Goal: Transaction & Acquisition: Purchase product/service

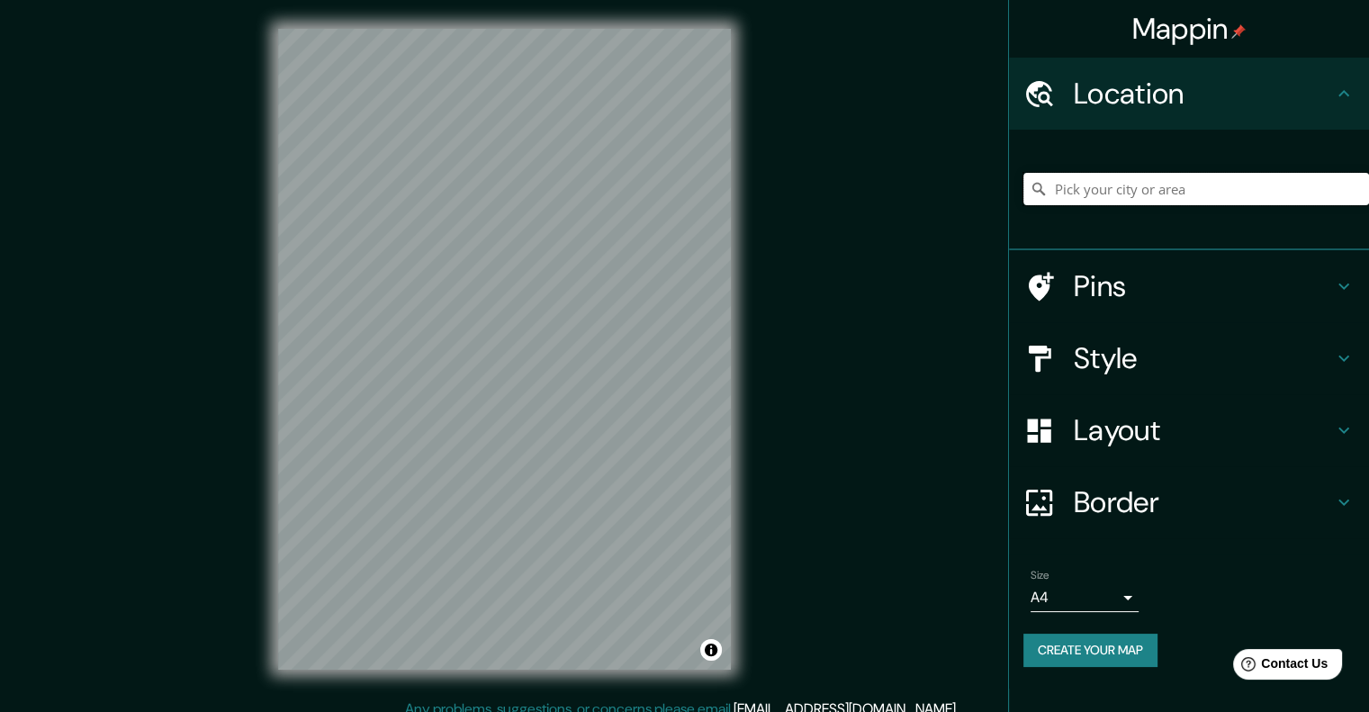
click at [1079, 194] on input "Pick your city or area" at bounding box center [1197, 189] width 346 height 32
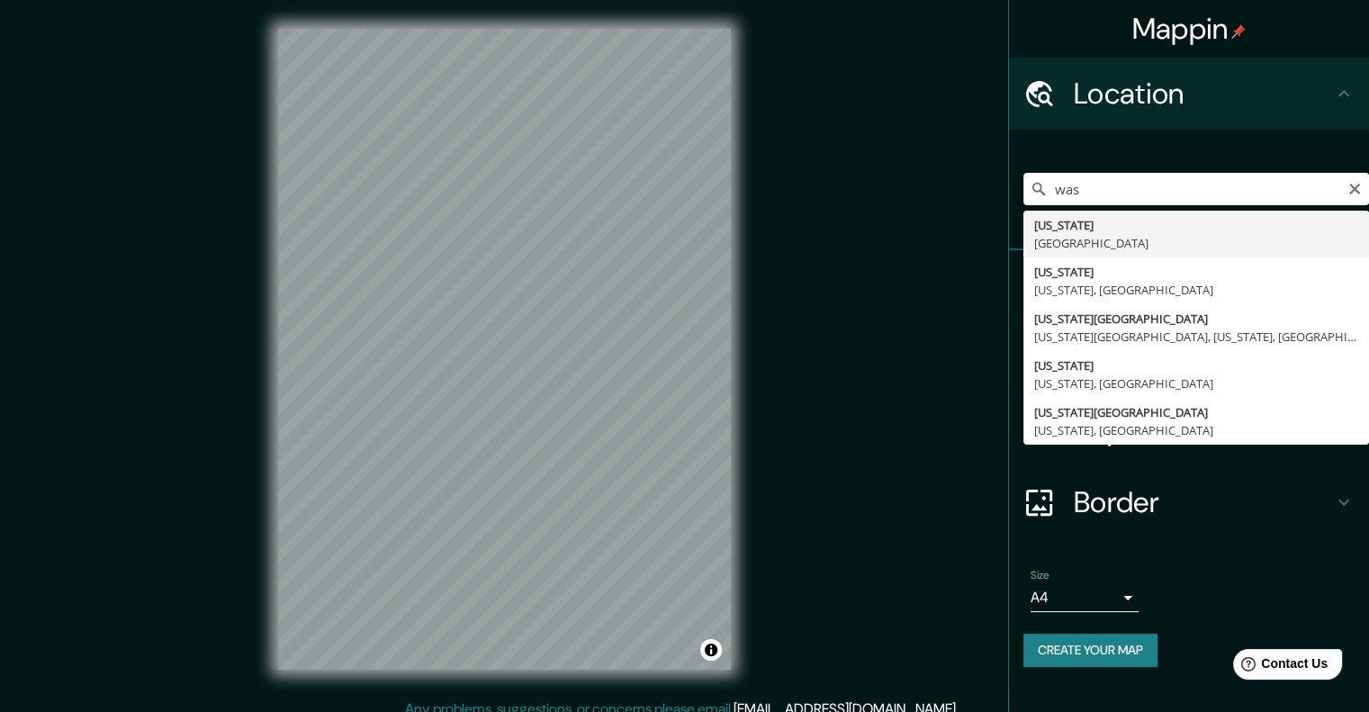
type input "[US_STATE], [US_STATE], [GEOGRAPHIC_DATA]"
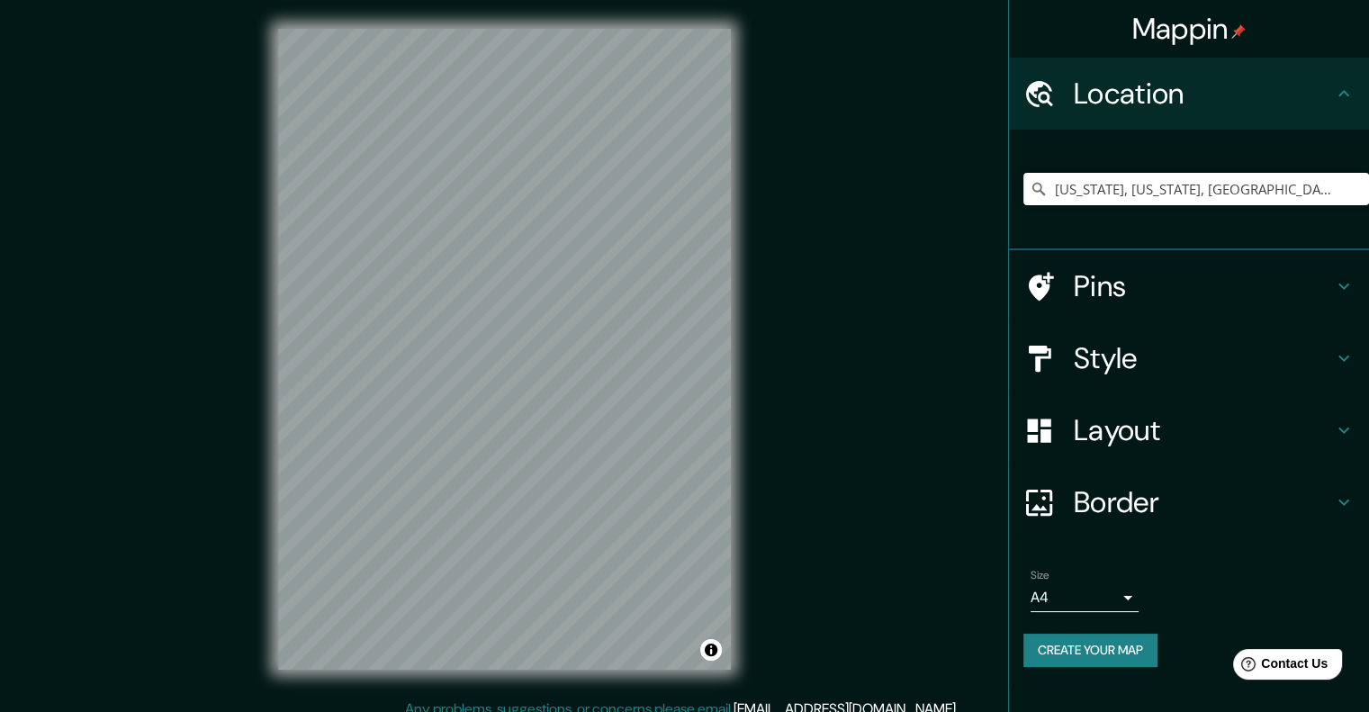
click at [877, 260] on div "Mappin Location [US_STATE], [US_STATE], [GEOGRAPHIC_DATA] Pins Style Layout Bor…" at bounding box center [684, 363] width 1369 height 727
click at [1346, 355] on icon at bounding box center [1344, 359] width 22 height 22
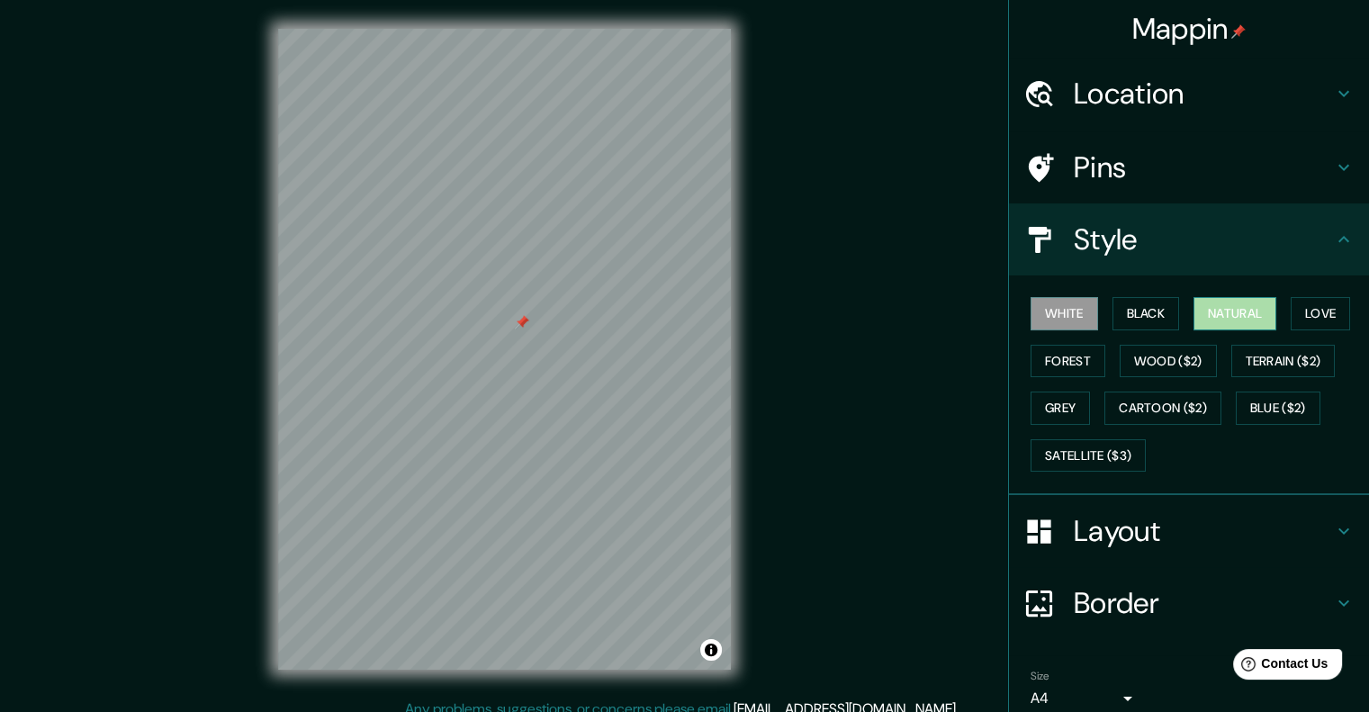
click at [1224, 305] on button "Natural" at bounding box center [1235, 313] width 83 height 33
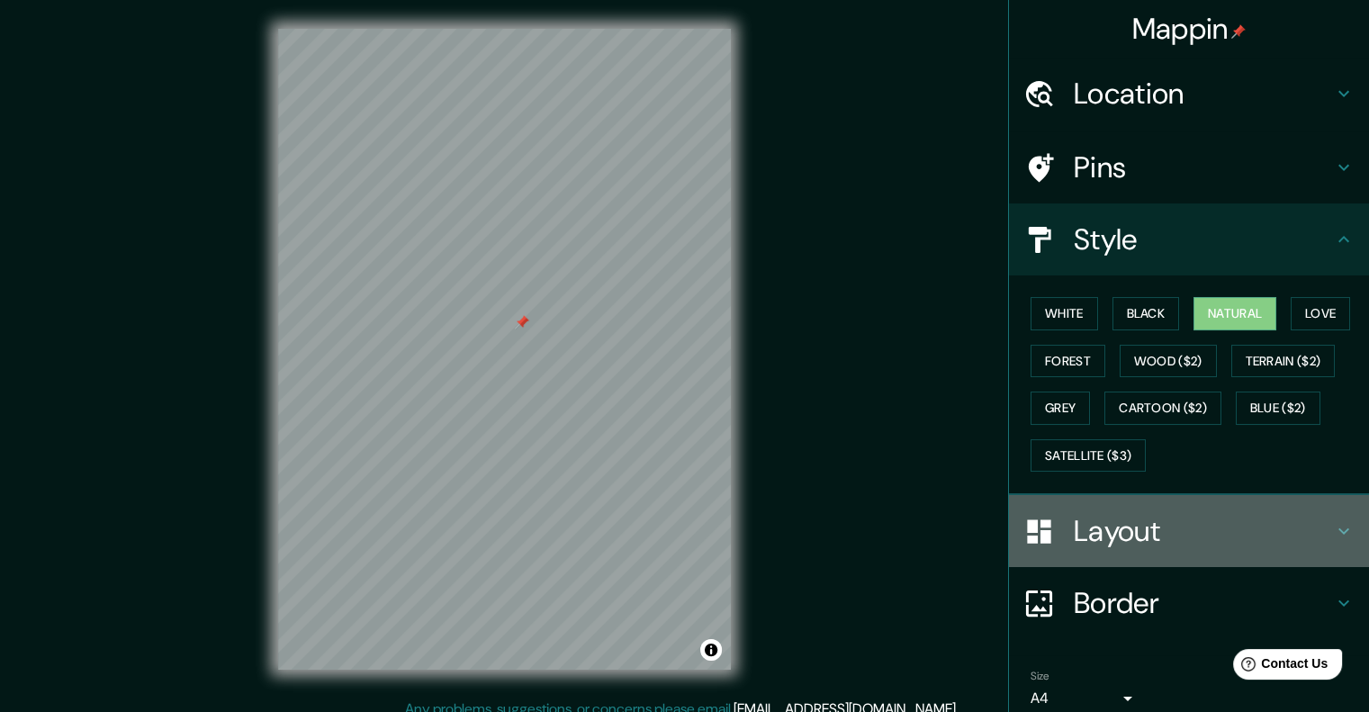
click at [1333, 526] on icon at bounding box center [1344, 531] width 22 height 22
click at [1326, 526] on div "Layout" at bounding box center [1189, 531] width 360 height 72
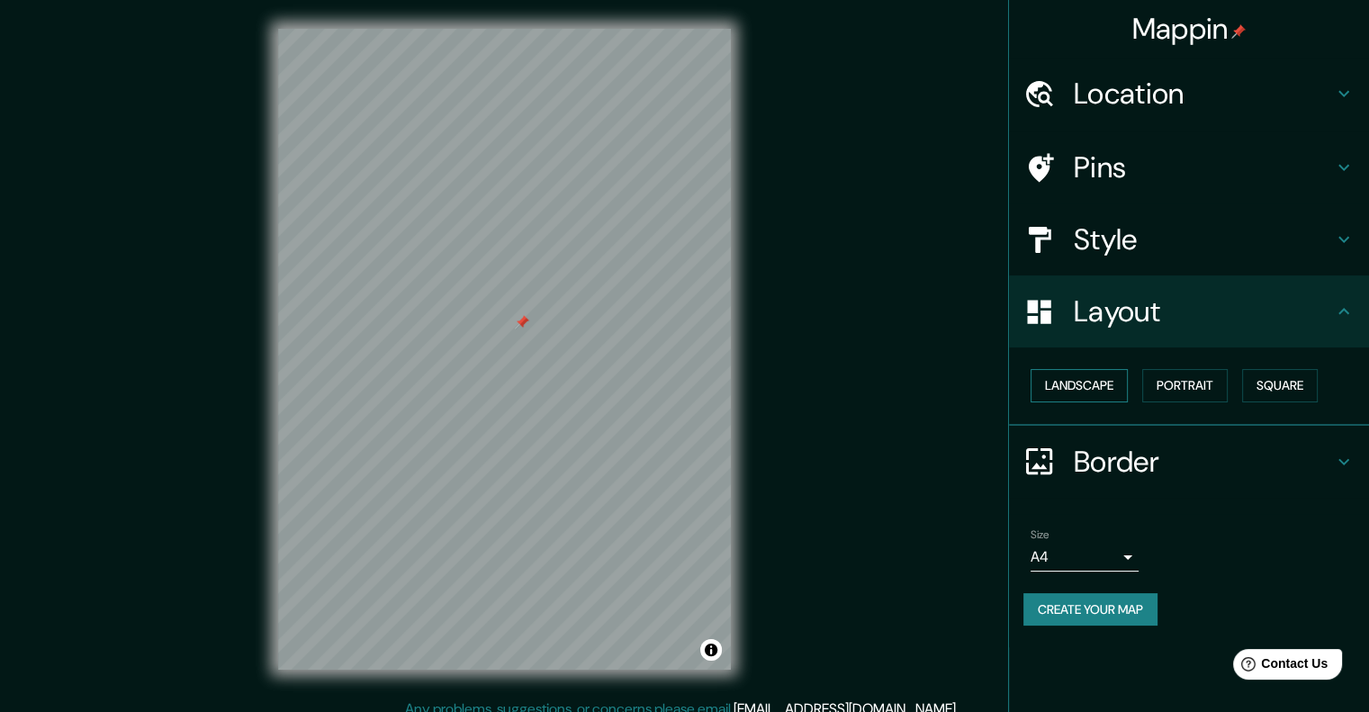
click at [1077, 385] on button "Landscape" at bounding box center [1079, 385] width 97 height 33
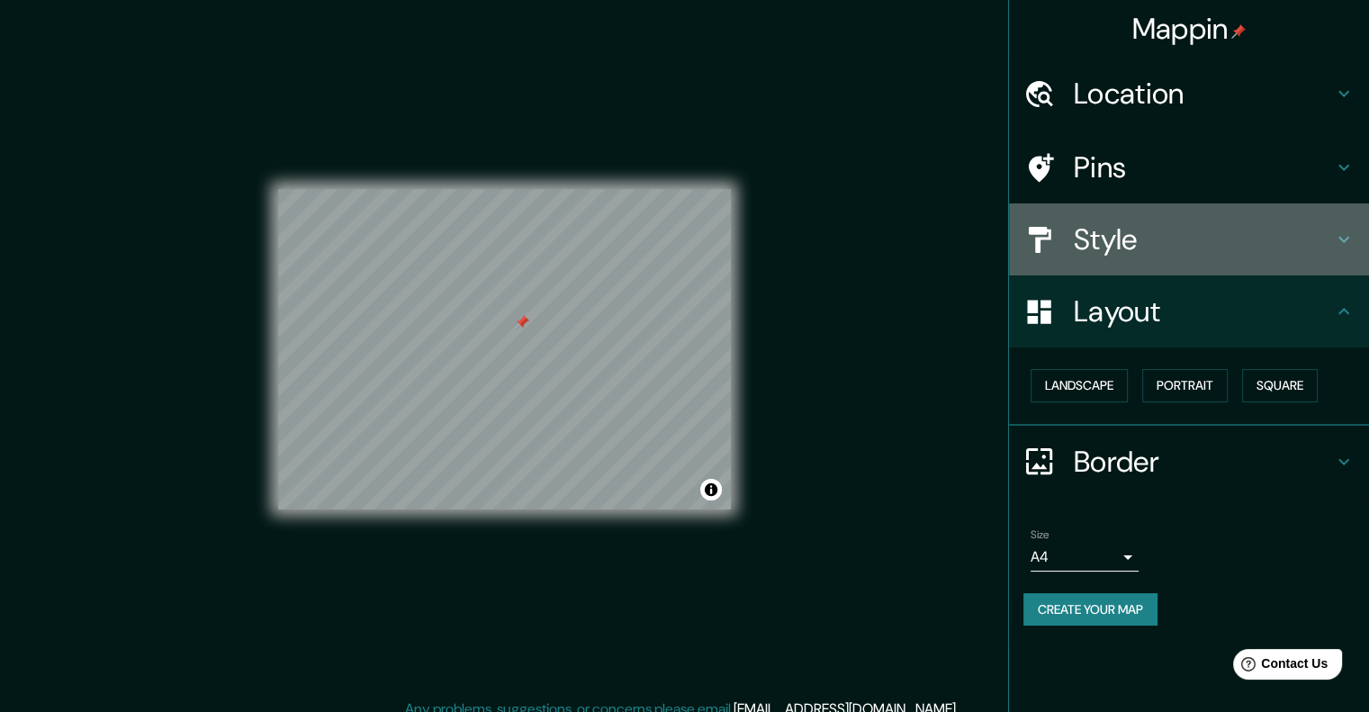
click at [1341, 237] on icon at bounding box center [1344, 240] width 22 height 22
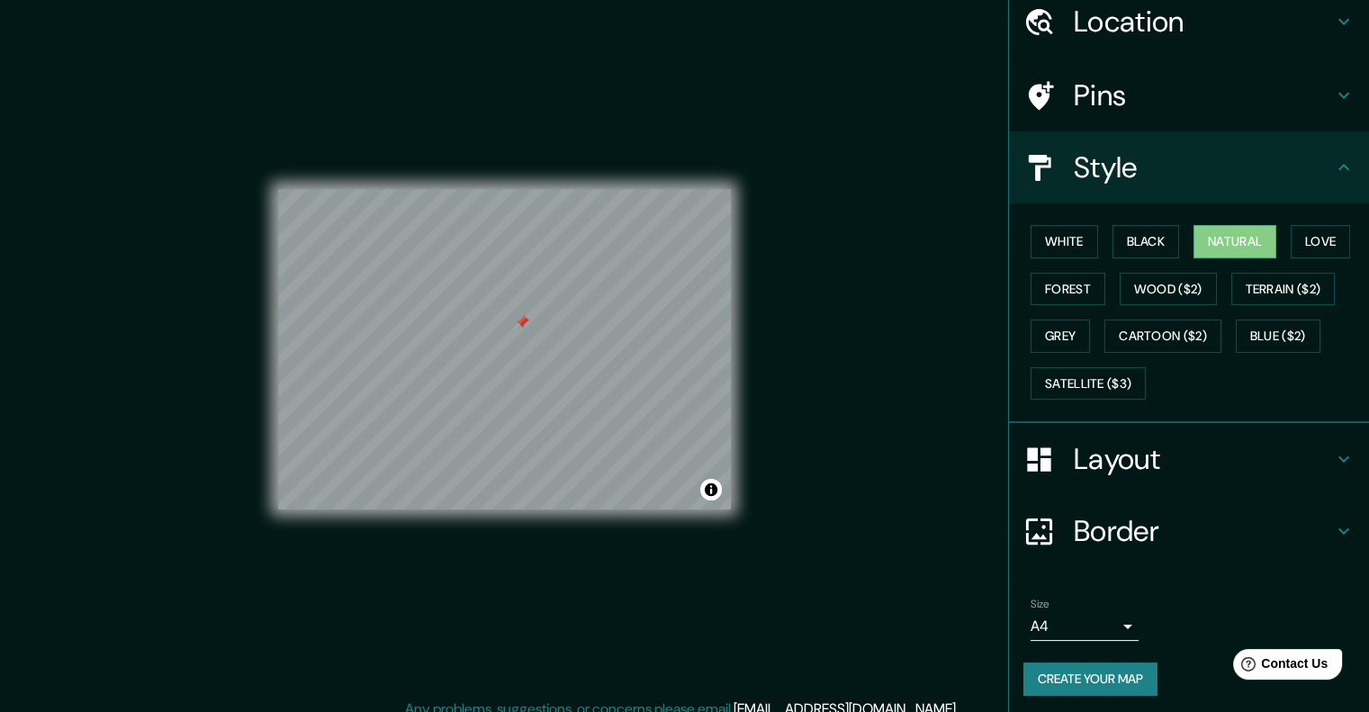
scroll to position [74, 0]
click at [1071, 675] on button "Create your map" at bounding box center [1091, 677] width 134 height 33
click at [1070, 673] on div "Create your map" at bounding box center [1189, 677] width 331 height 33
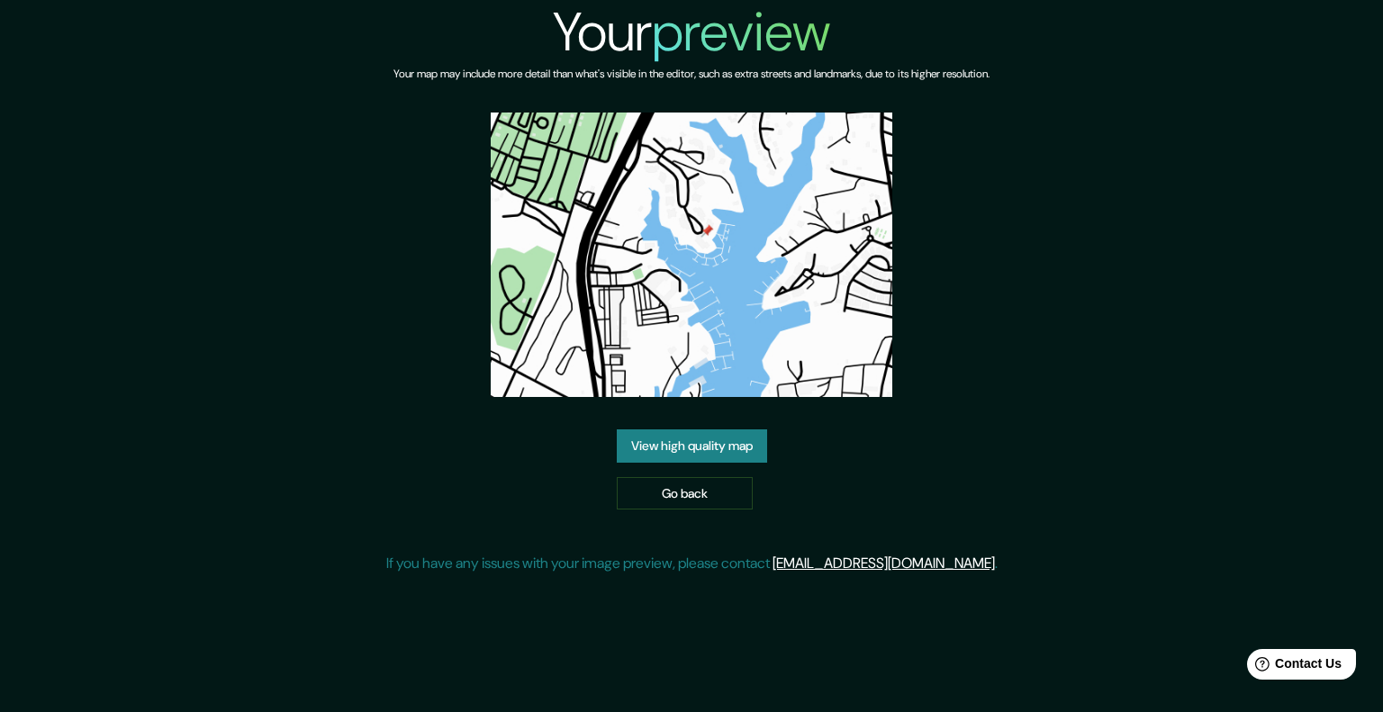
click at [688, 446] on link "View high quality map" at bounding box center [692, 445] width 150 height 33
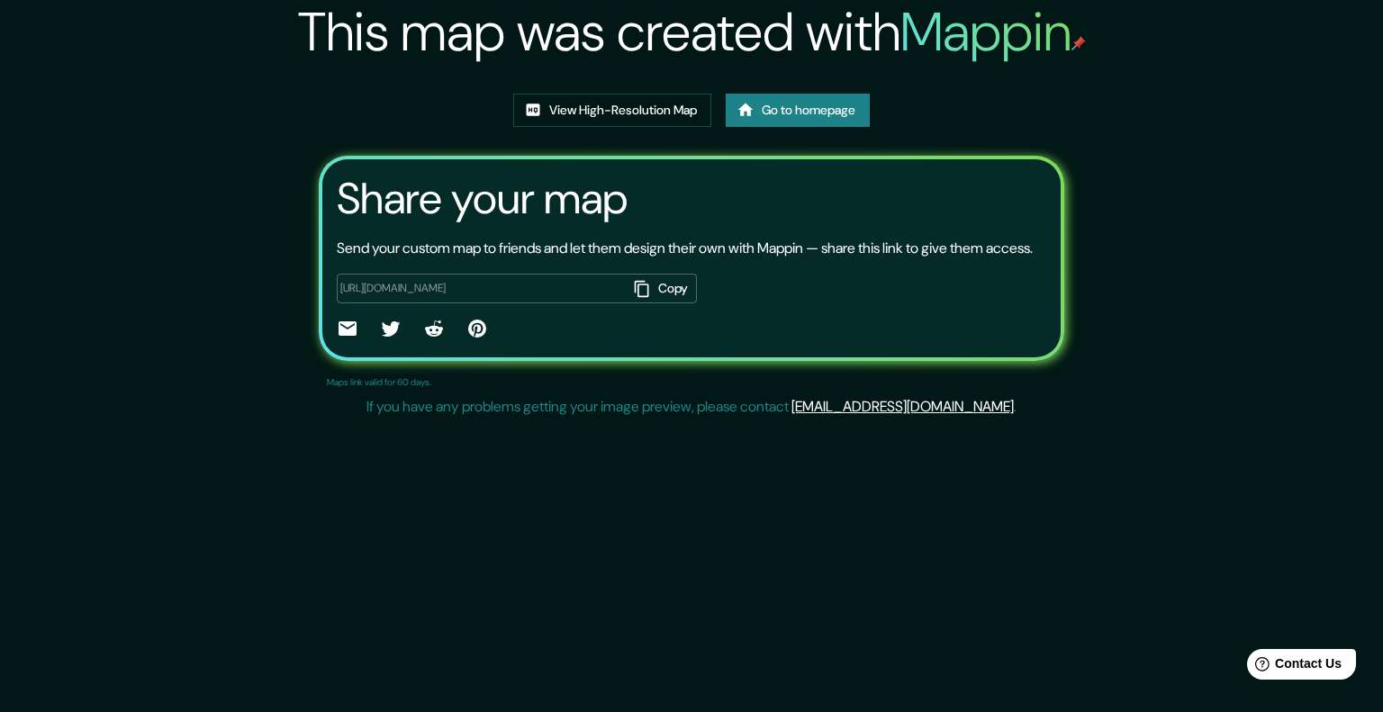
click at [688, 425] on div "This map was created with Mappin View High-Resolution Map Go to homepage Share …" at bounding box center [692, 212] width 788 height 425
